Goal: Use online tool/utility: Utilize a website feature to perform a specific function

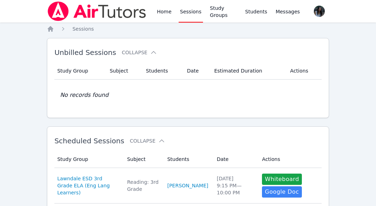
scroll to position [106, 0]
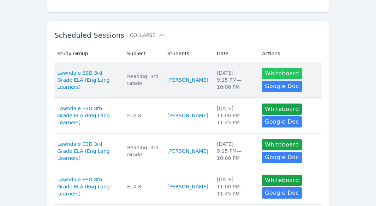
click at [273, 72] on button "Whiteboard" at bounding box center [282, 73] width 40 height 11
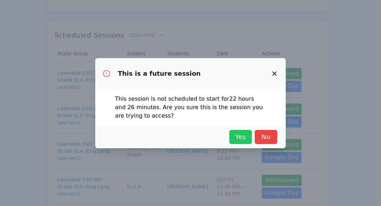
click at [241, 136] on span "Yes" at bounding box center [241, 137] width 16 height 10
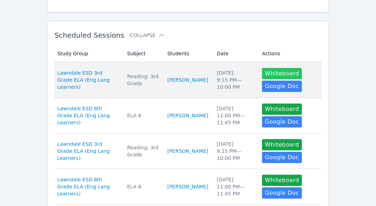
click at [289, 73] on button "Whiteboard" at bounding box center [282, 73] width 40 height 11
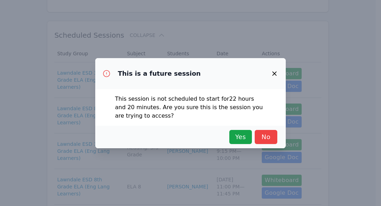
click at [252, 140] on div "Yes No" at bounding box center [191, 137] width 174 height 14
click at [239, 140] on span "Yes" at bounding box center [241, 137] width 16 height 10
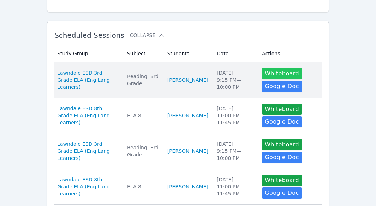
click at [280, 72] on button "Whiteboard" at bounding box center [282, 73] width 40 height 11
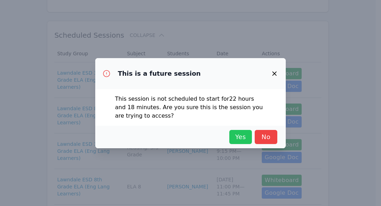
click at [241, 137] on span "Yes" at bounding box center [241, 137] width 16 height 10
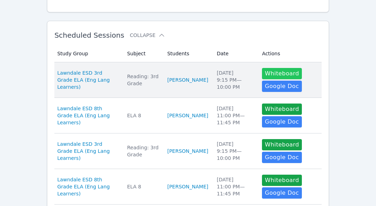
click at [281, 72] on button "Whiteboard" at bounding box center [282, 73] width 40 height 11
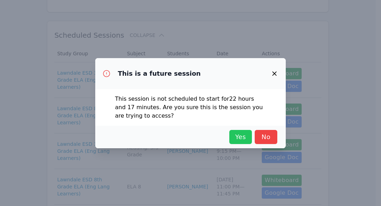
click at [238, 138] on span "Yes" at bounding box center [241, 137] width 16 height 10
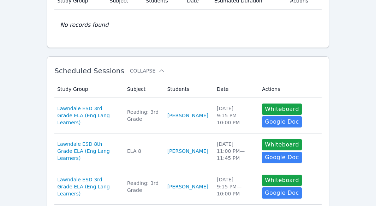
scroll to position [0, 0]
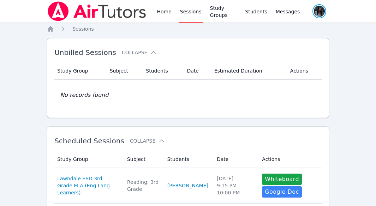
click at [316, 9] on span "button" at bounding box center [319, 12] width 15 height 16
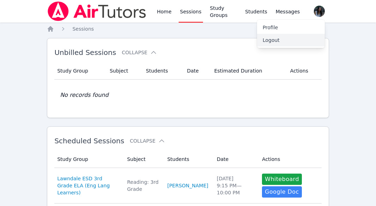
click at [269, 40] on button "Logout" at bounding box center [291, 40] width 68 height 13
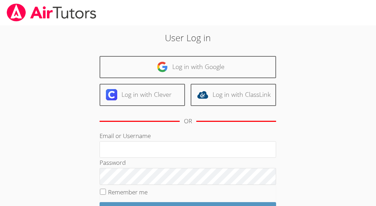
drag, startPoint x: 0, startPoint y: 0, endPoint x: 65, endPoint y: 141, distance: 155.4
click at [65, 141] on div "User Log in Log in with Google Log in with Clever Log in with ClassLink OR Emai…" at bounding box center [188, 144] width 376 height 239
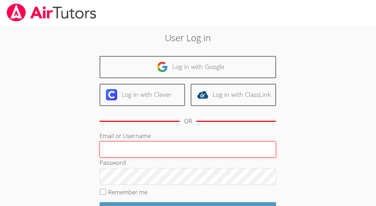
click at [134, 150] on input "Email or Username" at bounding box center [188, 150] width 176 height 17
type input "vanngat@aol.com"
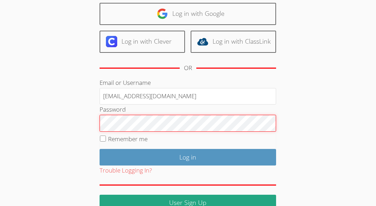
scroll to position [68, 0]
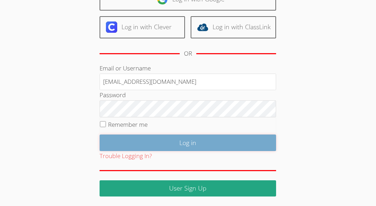
click at [175, 146] on input "Log in" at bounding box center [188, 143] width 176 height 17
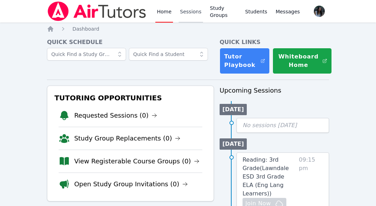
click at [188, 14] on link "Sessions" at bounding box center [191, 11] width 24 height 23
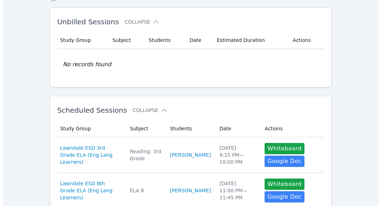
scroll to position [35, 0]
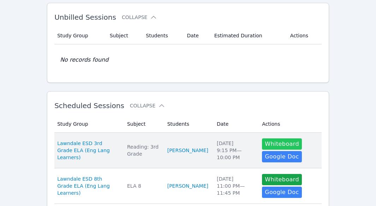
click at [280, 143] on button "Whiteboard" at bounding box center [282, 144] width 40 height 11
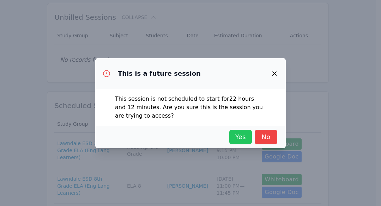
click at [239, 136] on span "Yes" at bounding box center [241, 137] width 16 height 10
